Goal: Navigation & Orientation: Find specific page/section

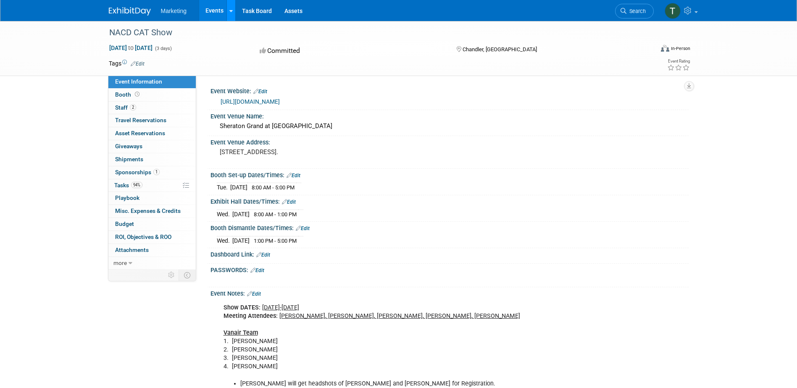
click at [234, 7] on link at bounding box center [231, 10] width 9 height 21
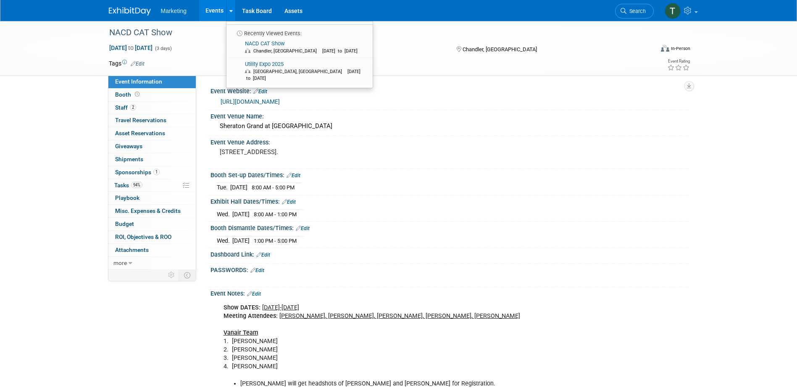
click at [203, 8] on link "Events" at bounding box center [214, 10] width 31 height 21
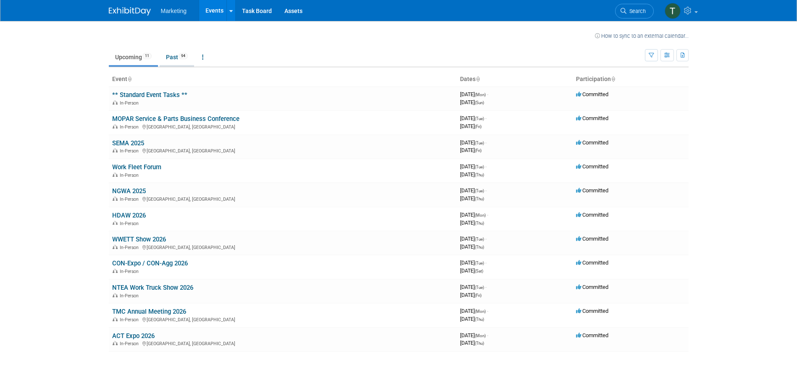
click at [179, 56] on link "Past 94" at bounding box center [177, 57] width 34 height 16
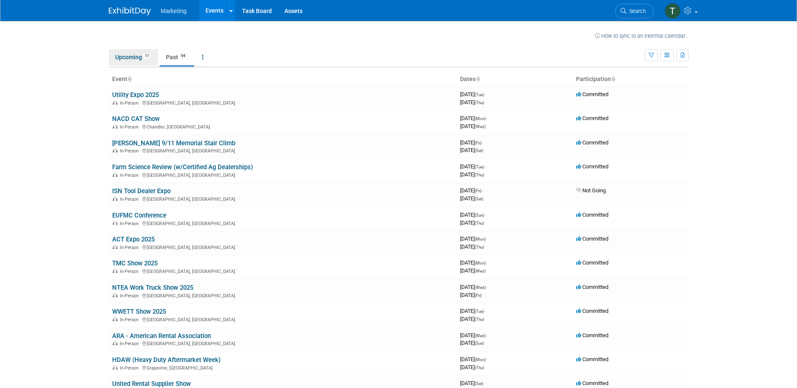
click at [125, 57] on link "Upcoming 11" at bounding box center [133, 57] width 49 height 16
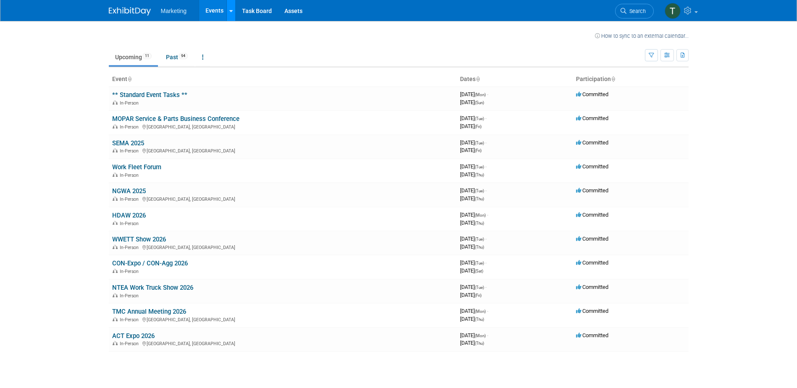
click at [231, 11] on icon at bounding box center [231, 10] width 3 height 5
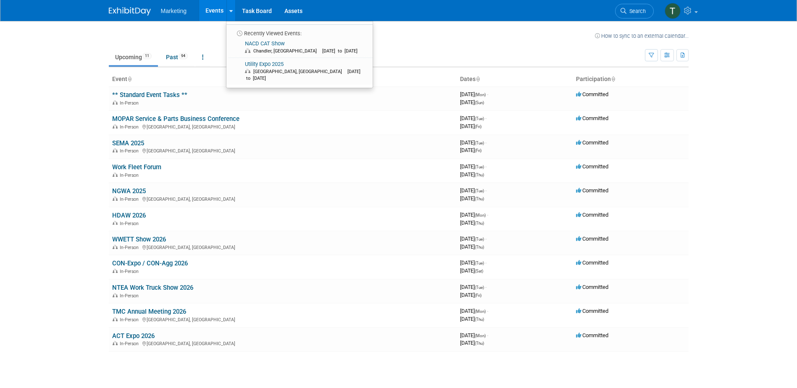
click at [217, 9] on link "Events" at bounding box center [214, 10] width 31 height 21
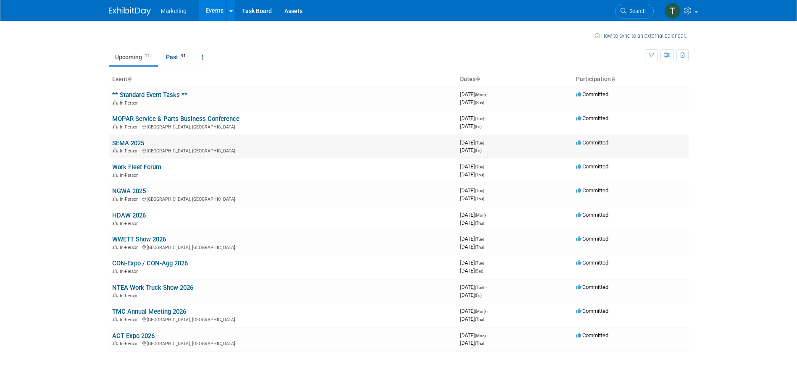
click at [131, 139] on td "SEMA 2025 In-Person Las Vegas, NV" at bounding box center [283, 147] width 348 height 24
click at [130, 145] on link "SEMA 2025" at bounding box center [128, 144] width 32 height 8
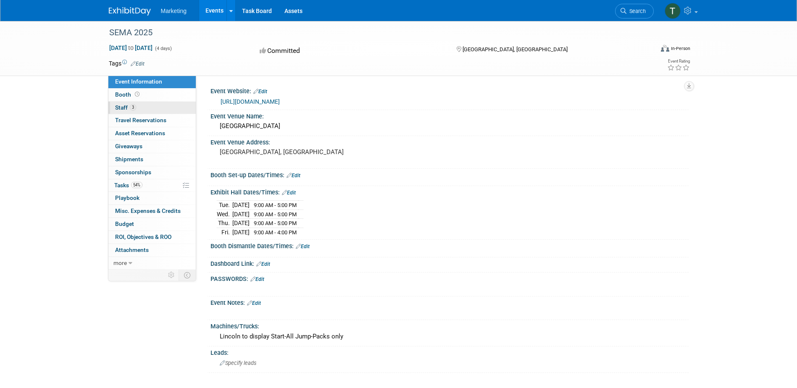
click at [123, 110] on span "Staff 3" at bounding box center [125, 107] width 21 height 7
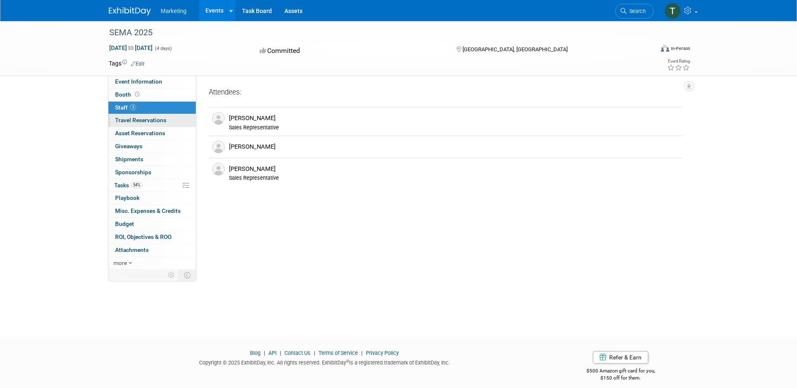
click at [137, 119] on span "Travel Reservations 0" at bounding box center [140, 120] width 51 height 7
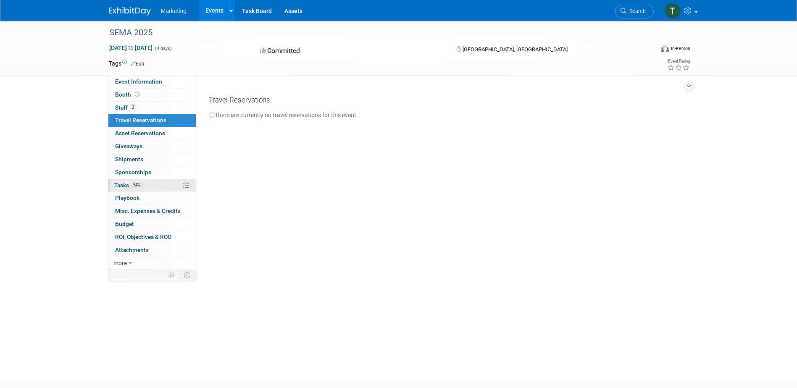
click at [139, 181] on link "54% Tasks 54%" at bounding box center [151, 185] width 87 height 13
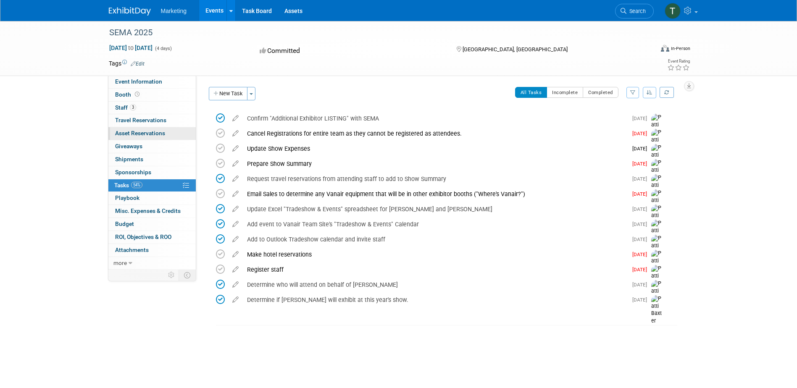
click at [145, 134] on span "Asset Reservations 0" at bounding box center [140, 133] width 50 height 7
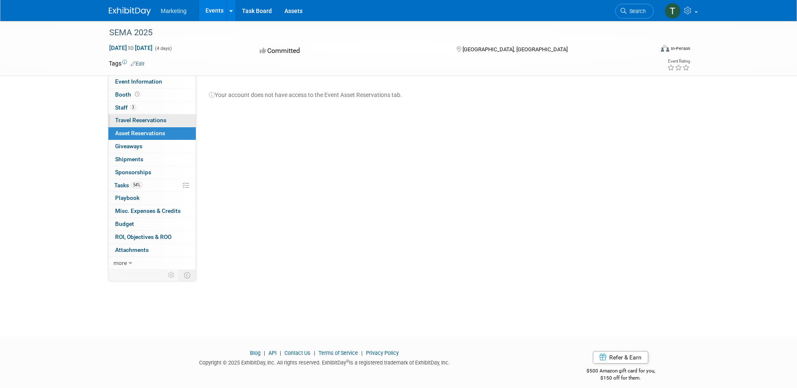
click at [154, 124] on link "0 Travel Reservations 0" at bounding box center [151, 120] width 87 height 13
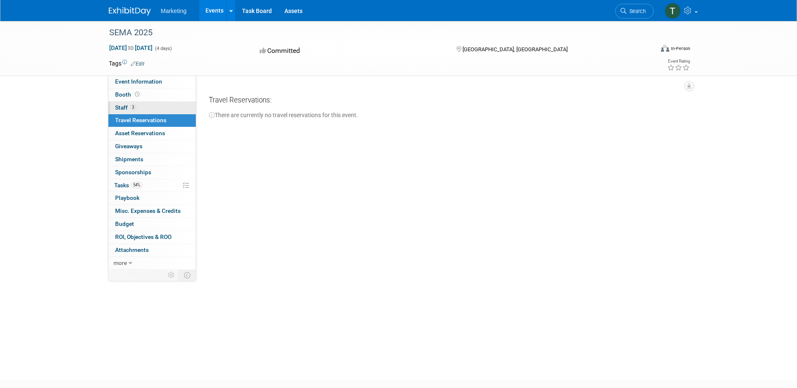
click at [175, 109] on link "3 Staff 3" at bounding box center [151, 108] width 87 height 13
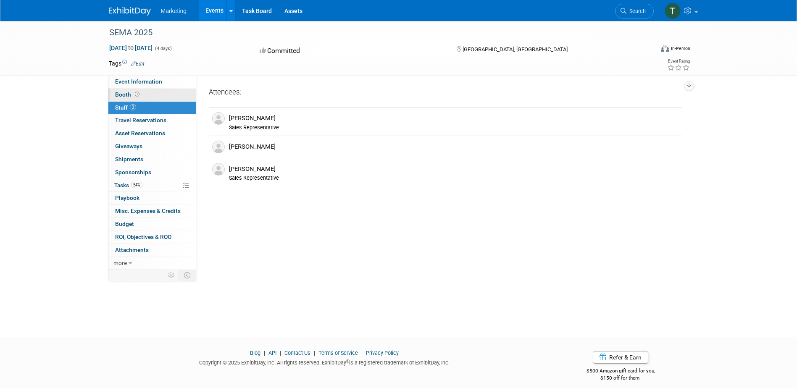
click at [161, 94] on link "Booth" at bounding box center [151, 95] width 87 height 13
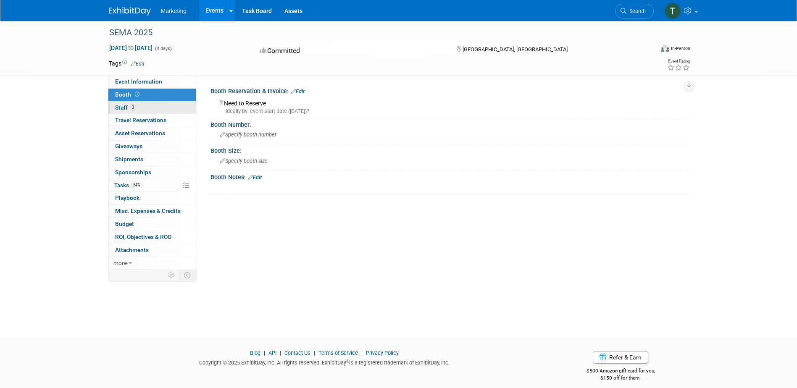
click at [126, 103] on link "3 Staff 3" at bounding box center [151, 108] width 87 height 13
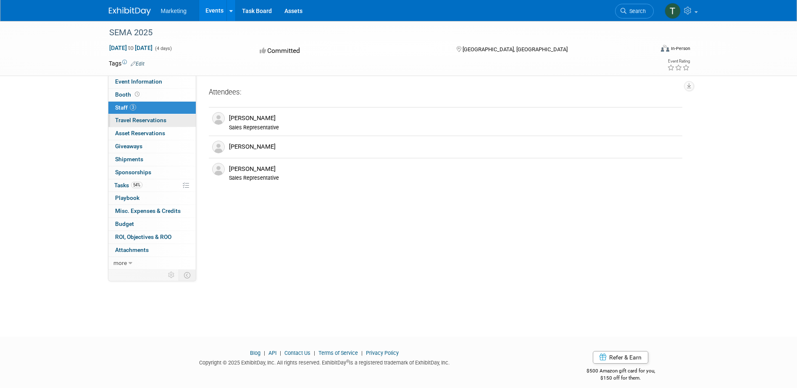
click at [163, 124] on link "0 Travel Reservations 0" at bounding box center [151, 120] width 87 height 13
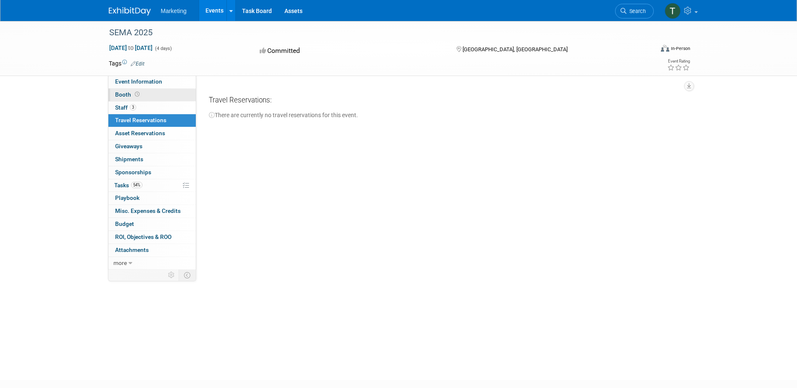
click at [167, 94] on link "Booth" at bounding box center [151, 95] width 87 height 13
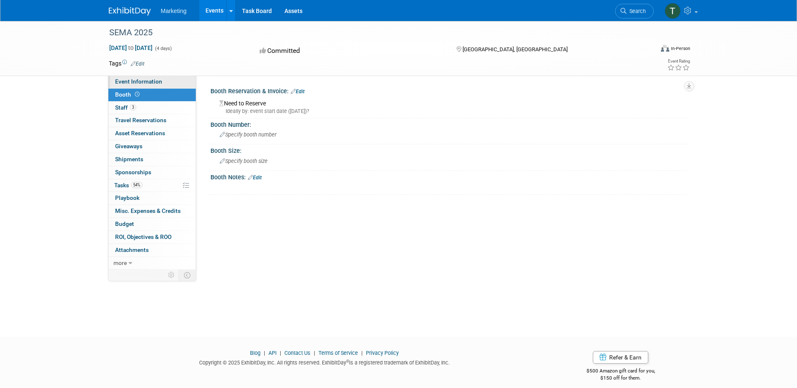
click at [170, 79] on link "Event Information" at bounding box center [151, 82] width 87 height 13
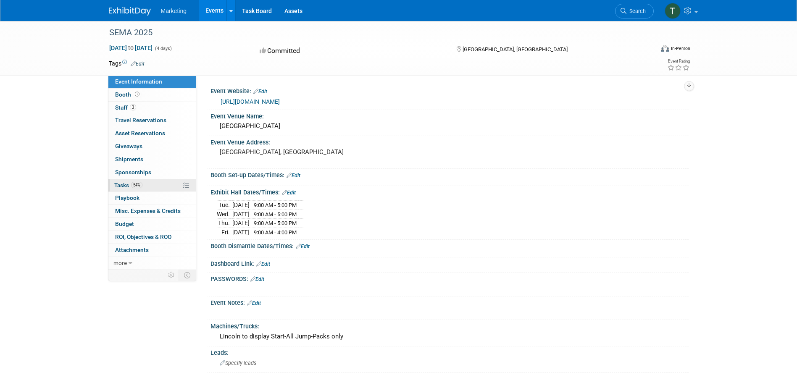
click at [140, 180] on link "54% Tasks 54%" at bounding box center [151, 185] width 87 height 13
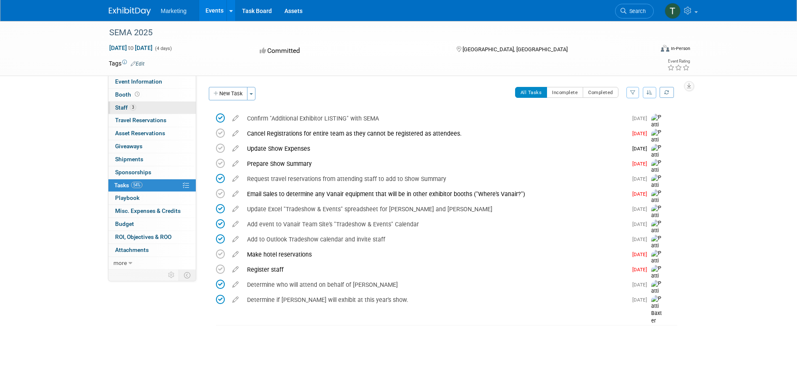
click at [139, 105] on link "3 Staff 3" at bounding box center [151, 108] width 87 height 13
